Goal: Information Seeking & Learning: Learn about a topic

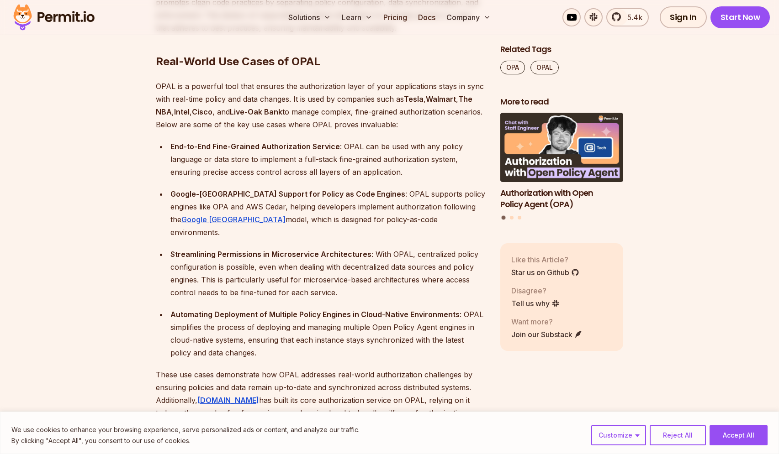
scroll to position [2912, 0]
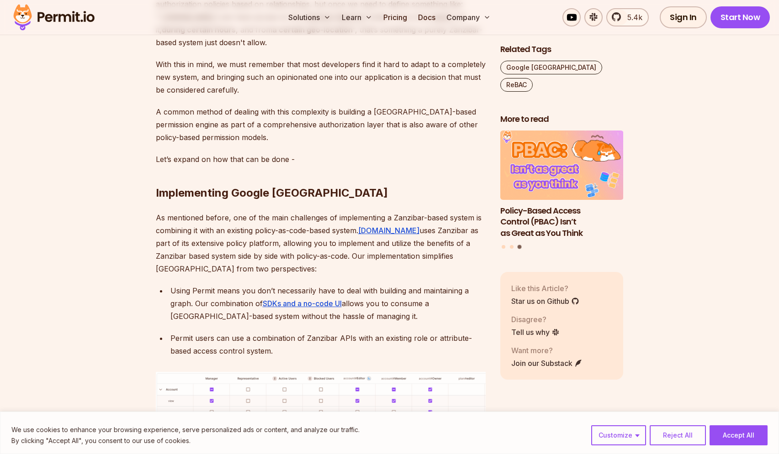
scroll to position [3709, 0]
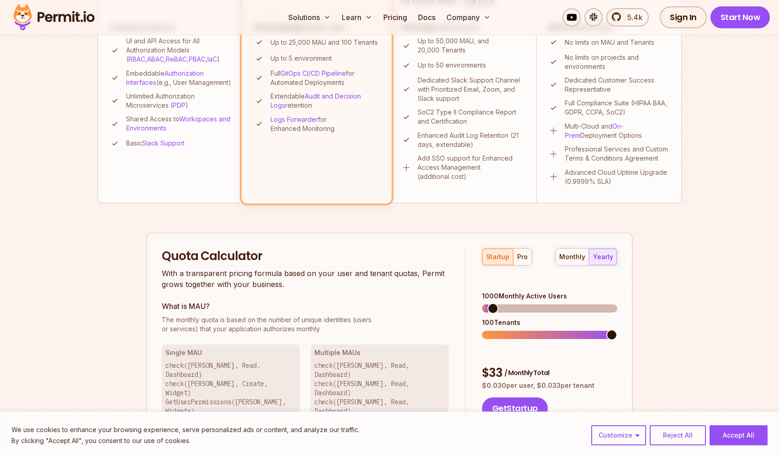
scroll to position [417, 0]
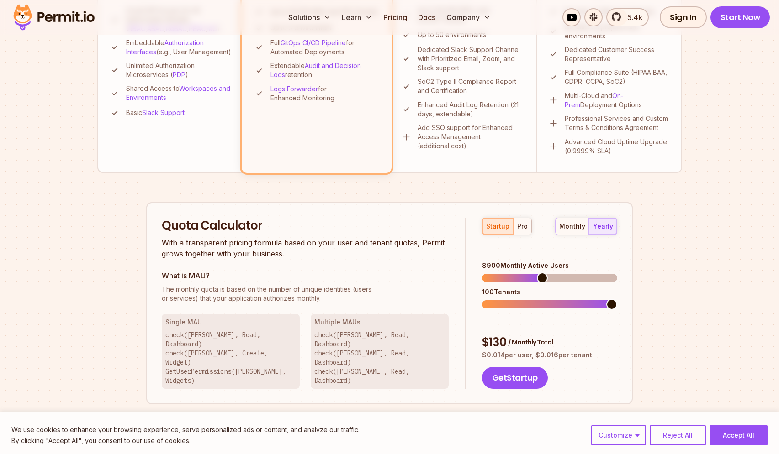
click at [541, 273] on span at bounding box center [542, 278] width 11 height 11
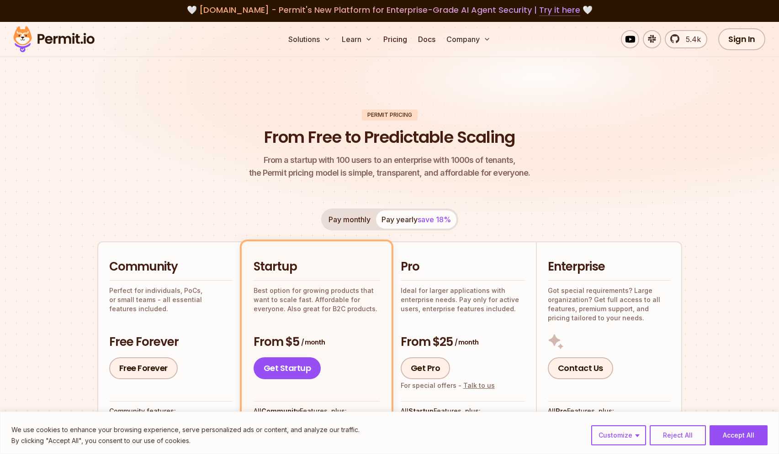
scroll to position [0, 0]
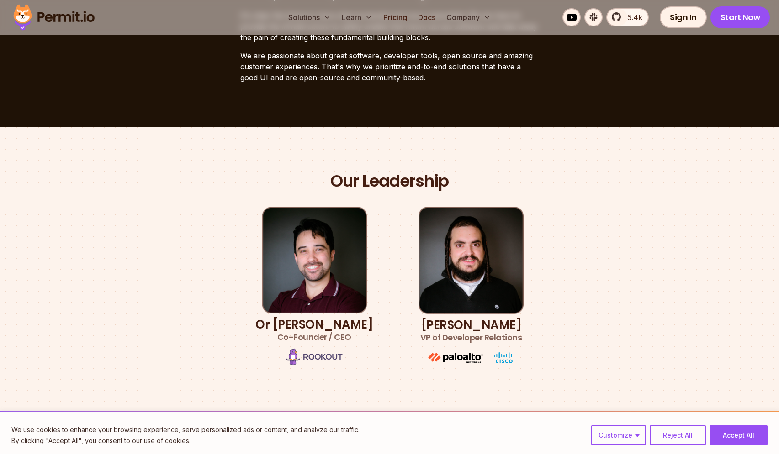
scroll to position [382, 0]
